Goal: Task Accomplishment & Management: Manage account settings

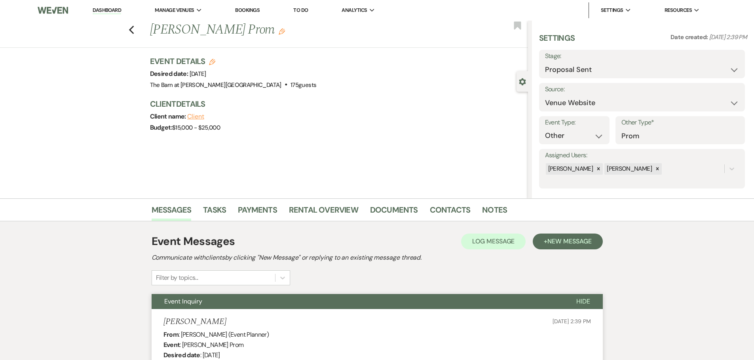
select select "6"
select select "5"
select select "13"
click at [102, 10] on link "Dashboard" at bounding box center [107, 11] width 28 height 8
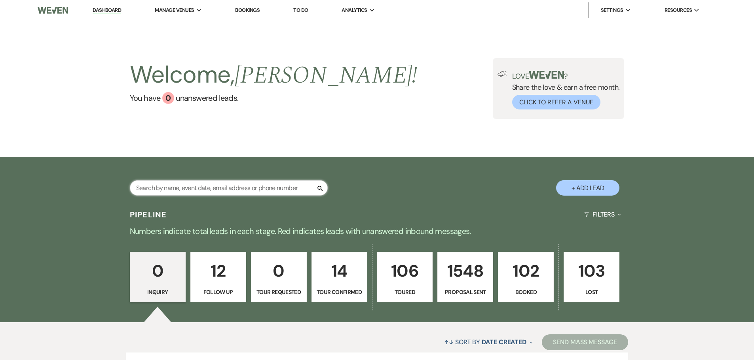
click at [174, 183] on input "text" at bounding box center [229, 187] width 198 height 15
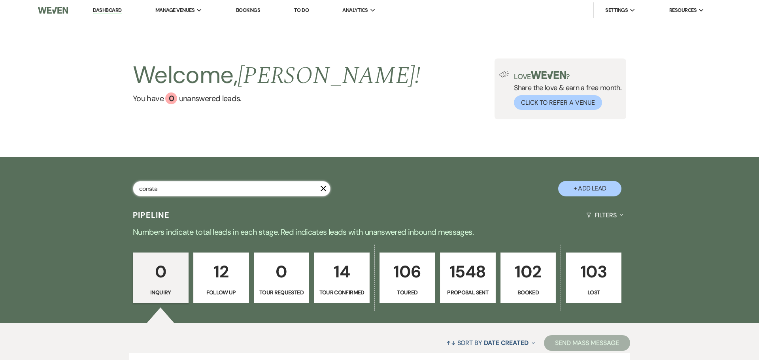
type input "constan"
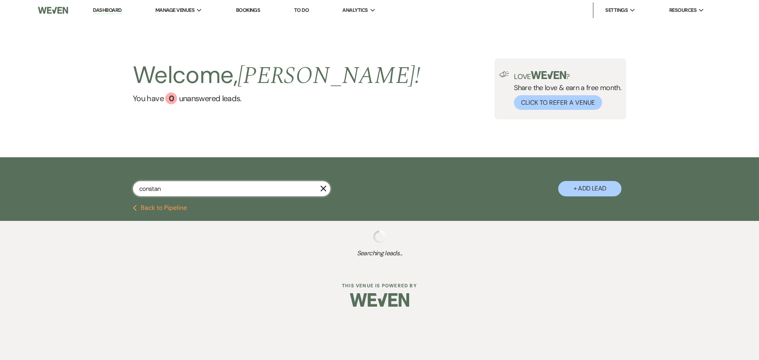
select select "5"
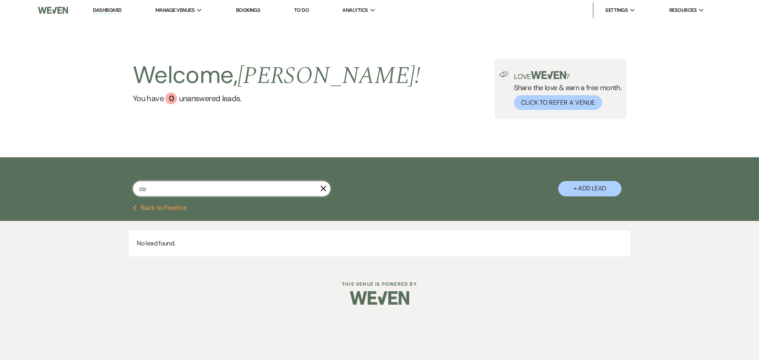
type input "c"
type input "[PERSON_NAME]"
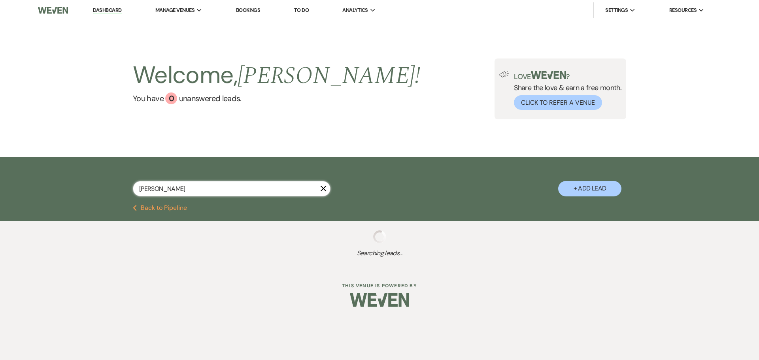
select select "6"
select select "5"
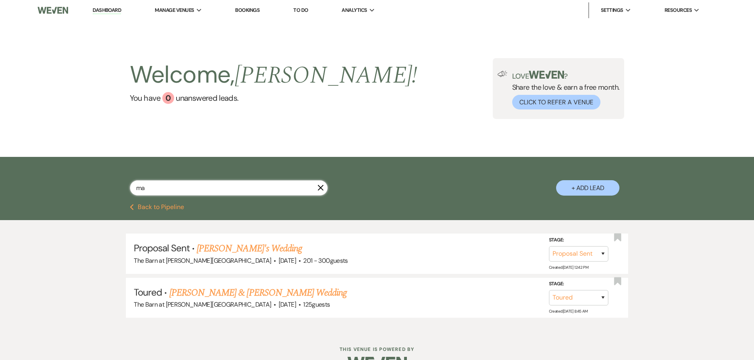
type input "m"
type input "[PERSON_NAME]"
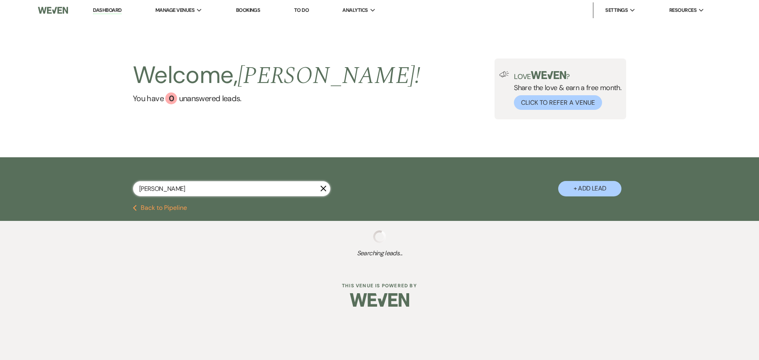
select select "5"
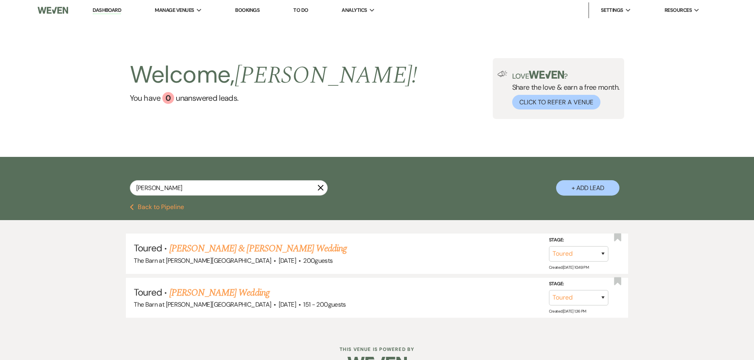
click at [117, 11] on link "Dashboard" at bounding box center [107, 11] width 28 height 8
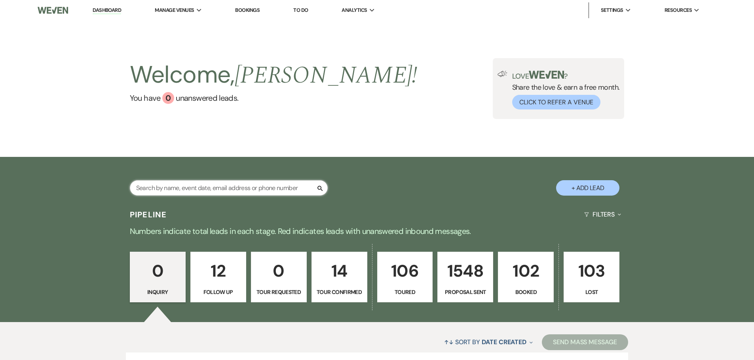
click at [151, 190] on input "text" at bounding box center [229, 187] width 198 height 15
type input "wiley"
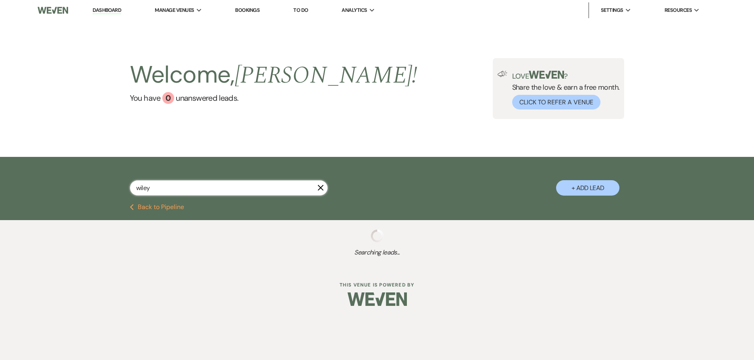
select select "9"
select select "8"
select select "4"
